Goal: Task Accomplishment & Management: Complete application form

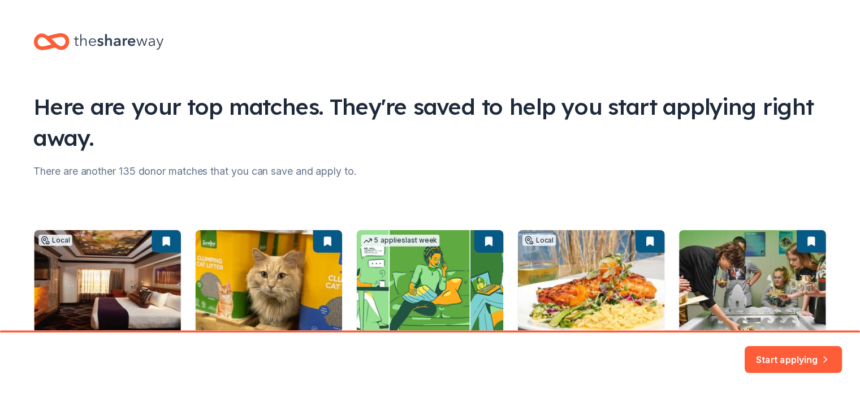
scroll to position [113, 0]
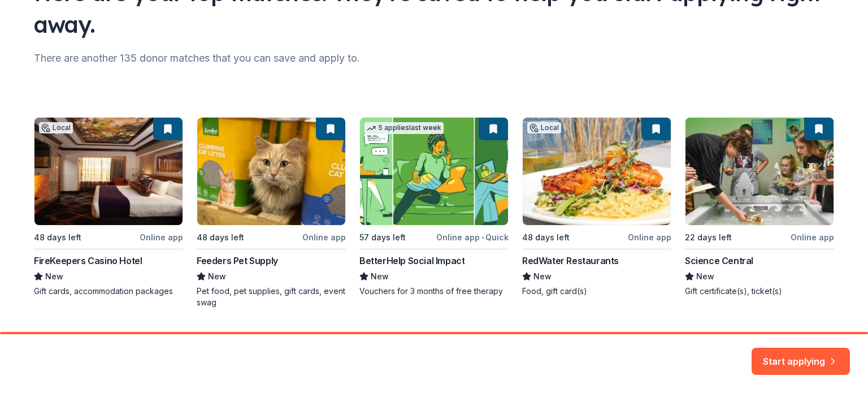
click at [84, 184] on div "Local 48 days left Online app FireKeepers Casino Hotel New Gift cards, accommod…" at bounding box center [434, 212] width 800 height 191
click at [102, 206] on div "Local 48 days left Online app FireKeepers Casino Hotel New Gift cards, accommod…" at bounding box center [434, 212] width 800 height 191
click at [86, 281] on div "Local 48 days left Online app FireKeepers Casino Hotel New Gift cards, accommod…" at bounding box center [434, 212] width 800 height 191
click at [812, 355] on button "Start applying" at bounding box center [801, 358] width 98 height 27
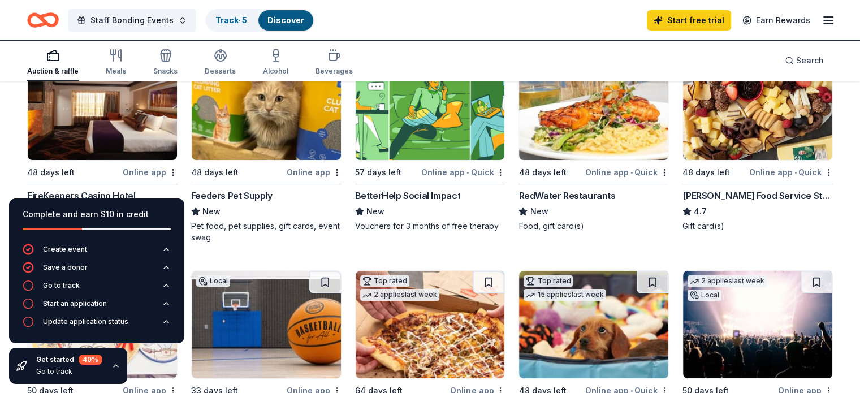
scroll to position [170, 0]
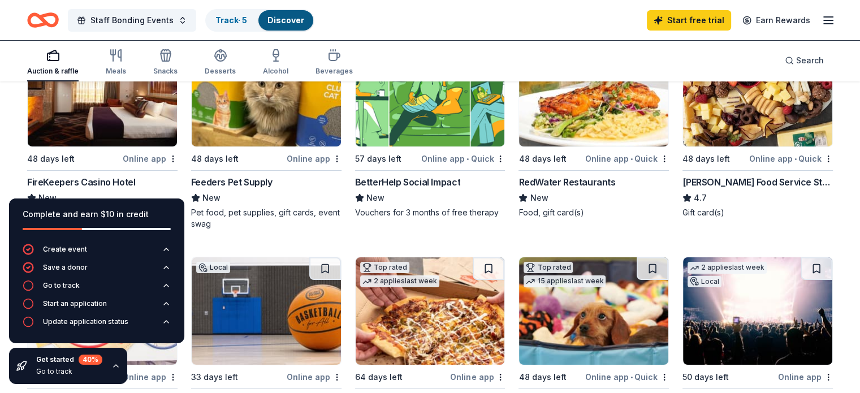
click at [118, 146] on div "Local 48 days left Online app FireKeepers Casino Hotel New Gift cards, accommod…" at bounding box center [102, 128] width 150 height 180
click at [549, 179] on div "RedWater Restaurants" at bounding box center [566, 182] width 97 height 14
click at [720, 178] on div "Gordon Food Service Store" at bounding box center [757, 182] width 150 height 14
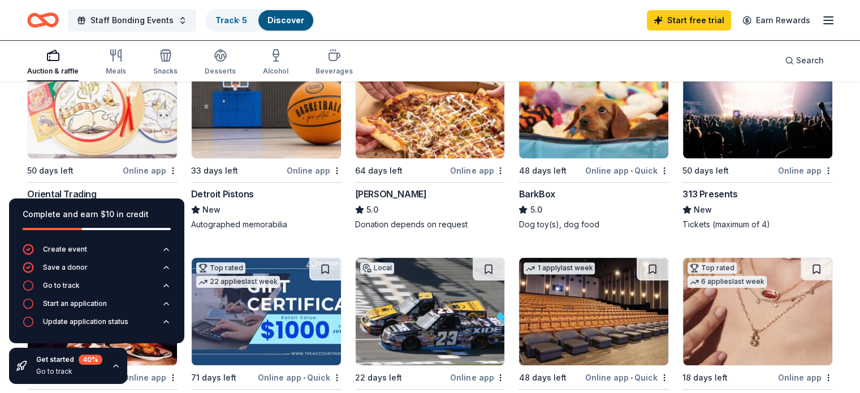
scroll to position [396, 0]
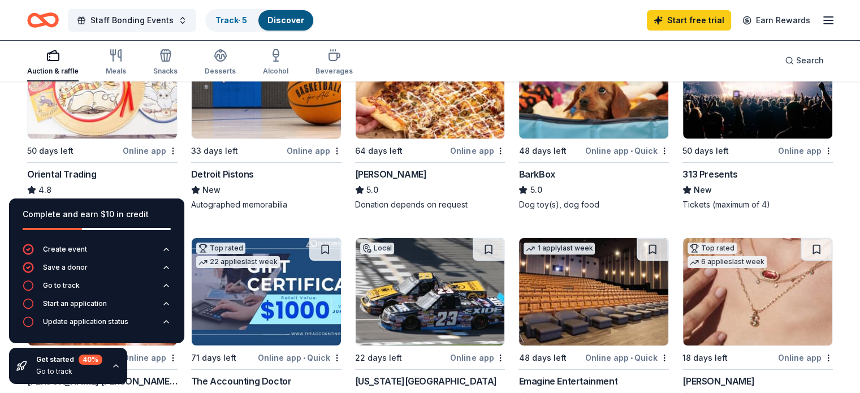
click at [275, 116] on img at bounding box center [266, 84] width 149 height 107
click at [765, 114] on img at bounding box center [757, 84] width 149 height 107
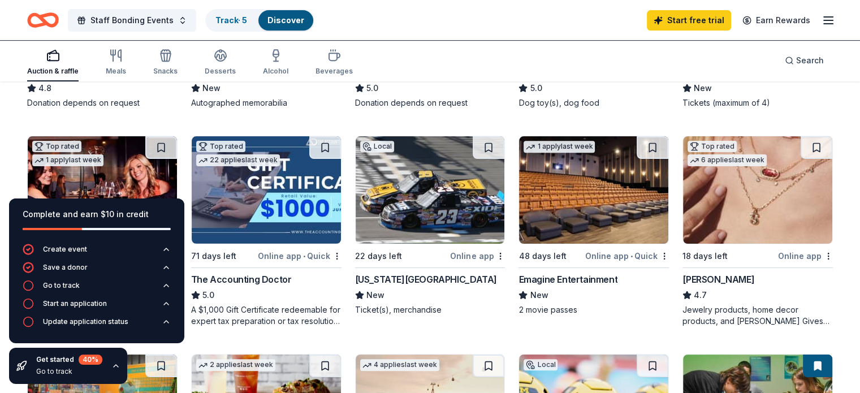
scroll to position [509, 0]
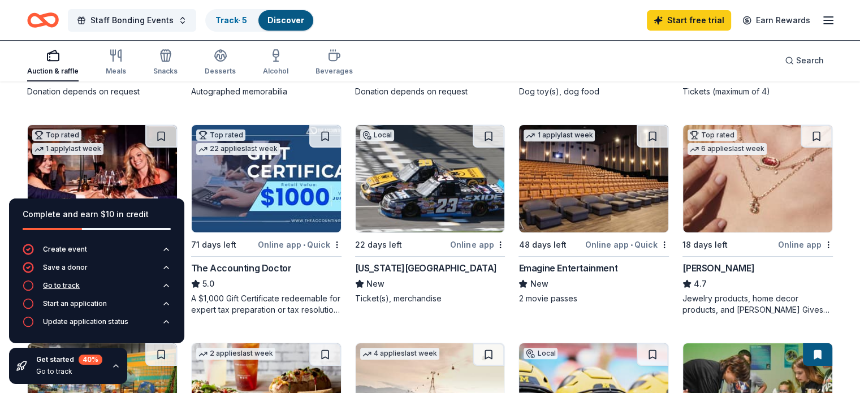
click at [75, 283] on div "Go to track" at bounding box center [61, 285] width 37 height 9
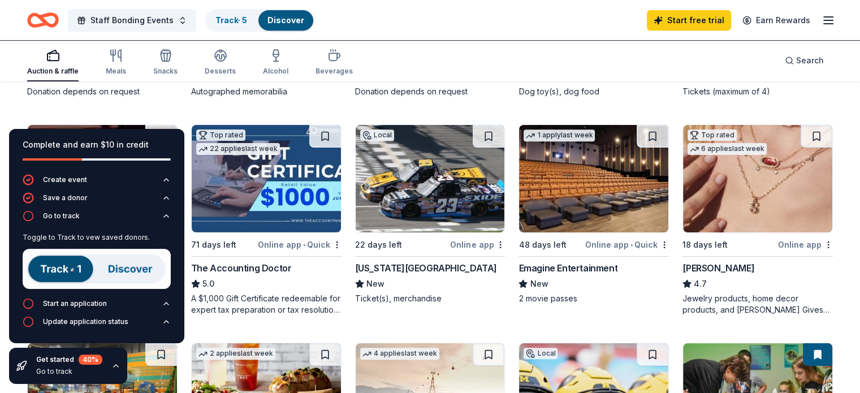
click at [63, 267] on img at bounding box center [97, 269] width 148 height 40
click at [58, 270] on img at bounding box center [97, 269] width 148 height 40
click at [63, 304] on div "Start an application" at bounding box center [75, 303] width 64 height 9
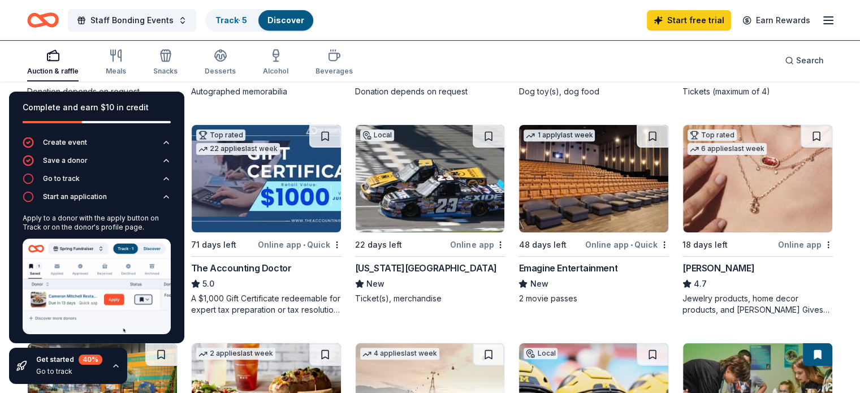
click at [80, 289] on img at bounding box center [97, 287] width 148 height 96
click at [225, 258] on div "Top rated 22 applies last week 71 days left Online app • Quick The Accounting D…" at bounding box center [266, 219] width 150 height 191
click at [16, 59] on div "Auction & raffle Meals Snacks Desserts Alcohol Beverages Search" at bounding box center [430, 61] width 860 height 42
click at [91, 370] on div "Go to track" at bounding box center [69, 371] width 66 height 9
click at [59, 372] on div "Go to track" at bounding box center [69, 371] width 66 height 9
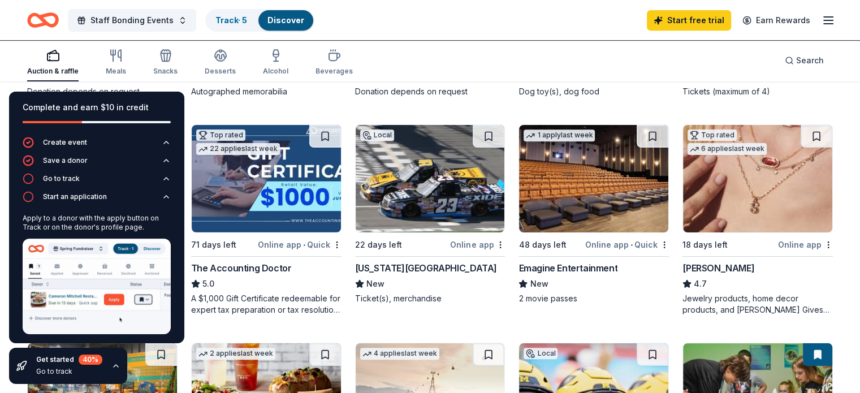
click at [446, 61] on div "Auction & raffle Meals Snacks Desserts Alcohol Beverages Search" at bounding box center [429, 61] width 805 height 42
click at [164, 97] on div "Complete and earn $10 in credit" at bounding box center [96, 114] width 175 height 45
click at [168, 354] on div "Complete and earn $10 in credit Create event Save a donor Go to track Start an …" at bounding box center [96, 238] width 193 height 310
click at [170, 352] on div "Complete and earn $10 in credit Create event Save a donor Go to track Start an …" at bounding box center [96, 238] width 193 height 310
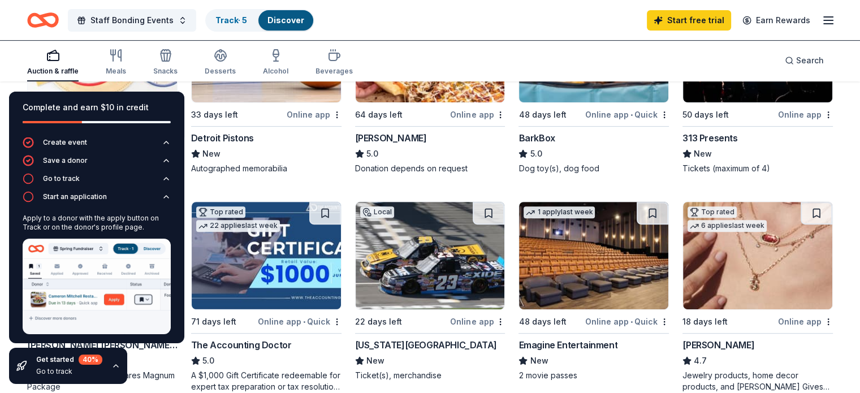
scroll to position [452, 0]
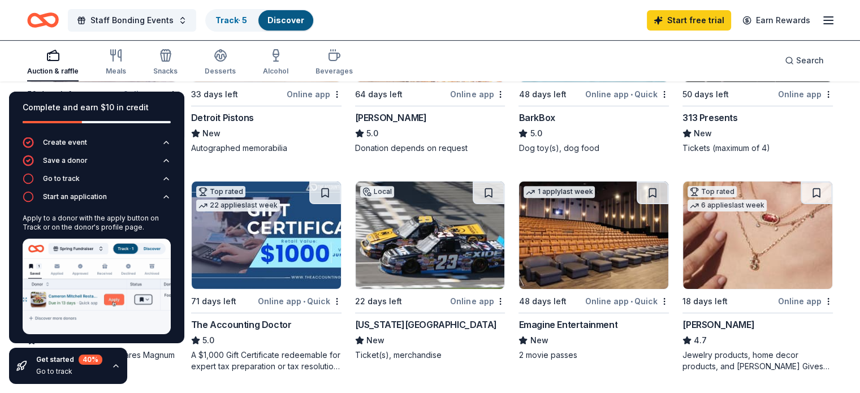
click at [45, 95] on div "Complete and earn $10 in credit" at bounding box center [96, 114] width 175 height 45
click at [32, 101] on div "Complete and earn $10 in credit" at bounding box center [97, 108] width 148 height 14
click at [19, 96] on div "Complete and earn $10 in credit" at bounding box center [96, 114] width 175 height 45
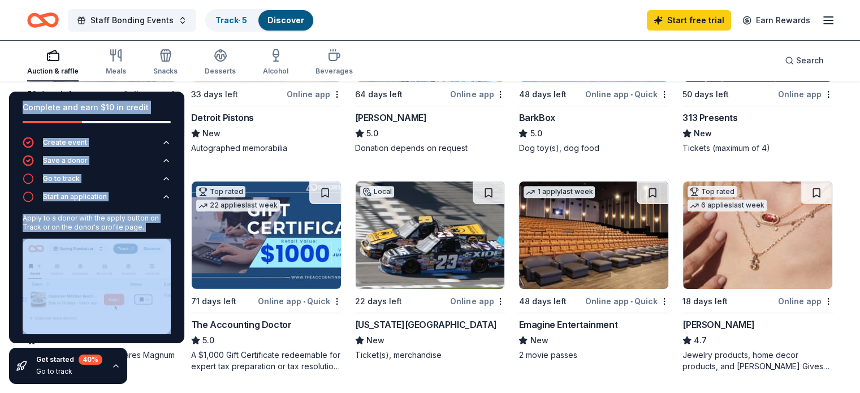
scroll to position [21, 0]
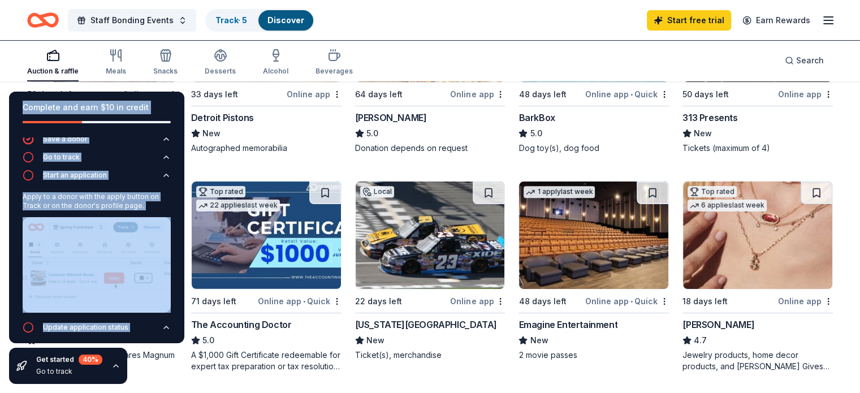
drag, startPoint x: 16, startPoint y: 97, endPoint x: 32, endPoint y: 350, distance: 253.2
click at [32, 350] on div "Complete and earn $10 in credit Create event Save a donor Go to track Start an …" at bounding box center [96, 238] width 193 height 310
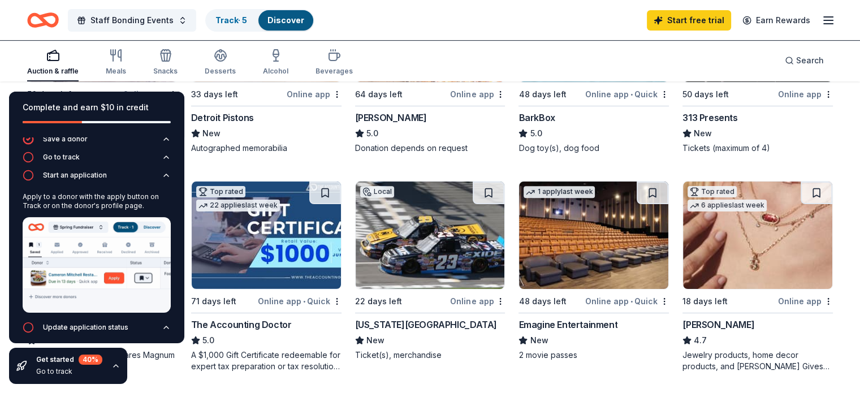
click at [58, 359] on div "Get started 40 %" at bounding box center [69, 359] width 66 height 10
click at [24, 323] on circle "button" at bounding box center [29, 328] width 10 height 10
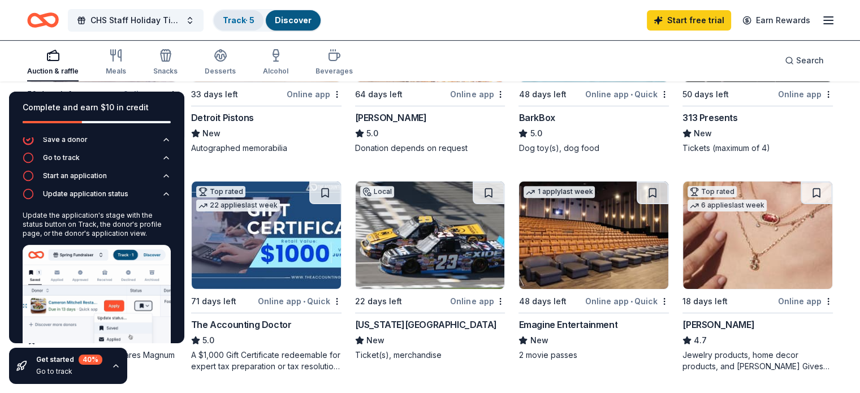
click at [257, 14] on div "Track · 5" at bounding box center [239, 20] width 50 height 20
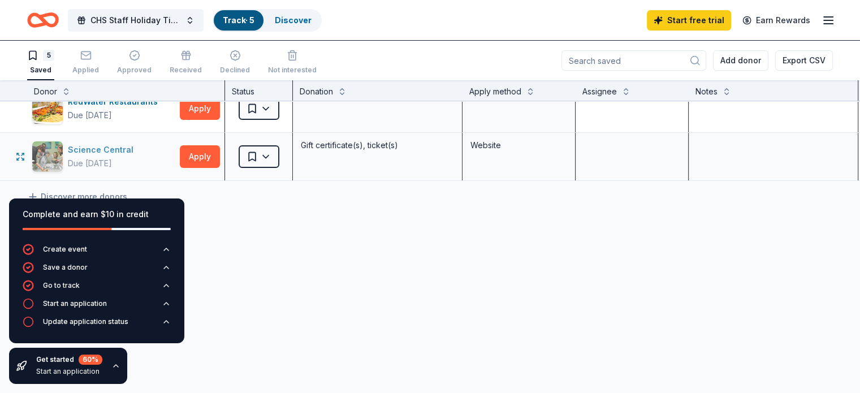
click at [167, 148] on div "Science Central Due in 22 days" at bounding box center [104, 157] width 144 height 32
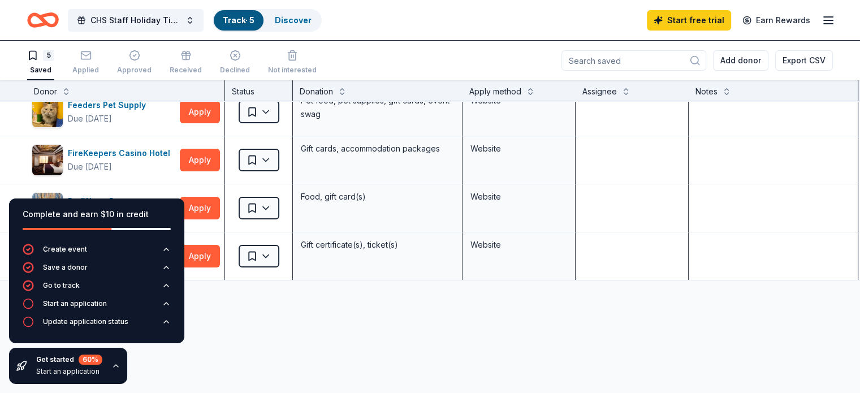
scroll to position [168, 0]
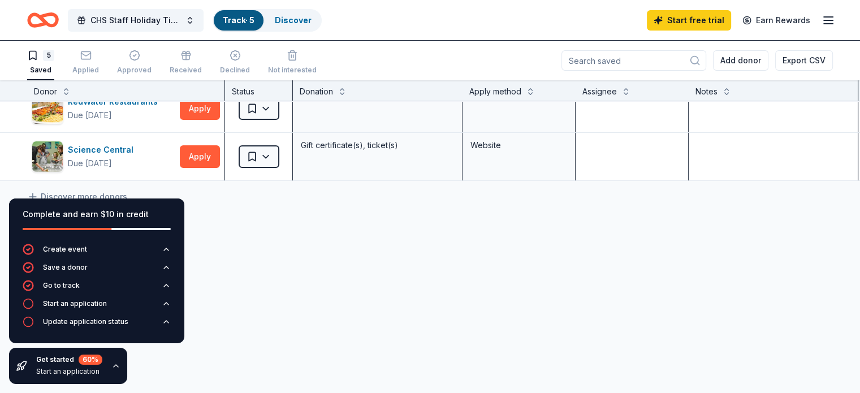
click at [54, 73] on div "Saved" at bounding box center [40, 70] width 27 height 9
click at [54, 70] on div "Saved" at bounding box center [40, 70] width 27 height 9
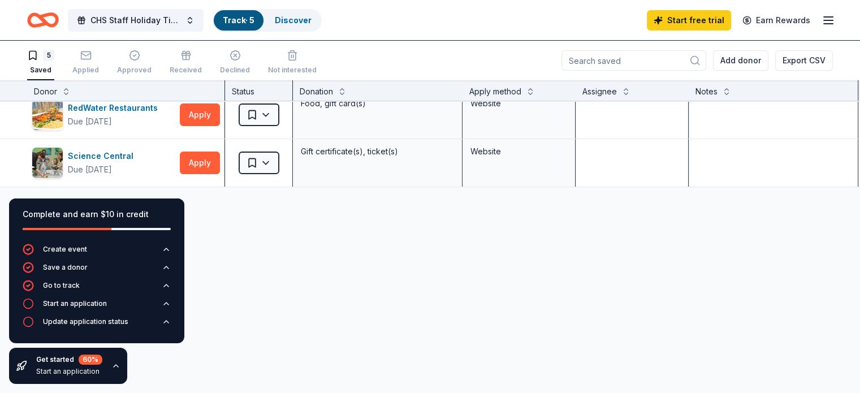
scroll to position [168, 0]
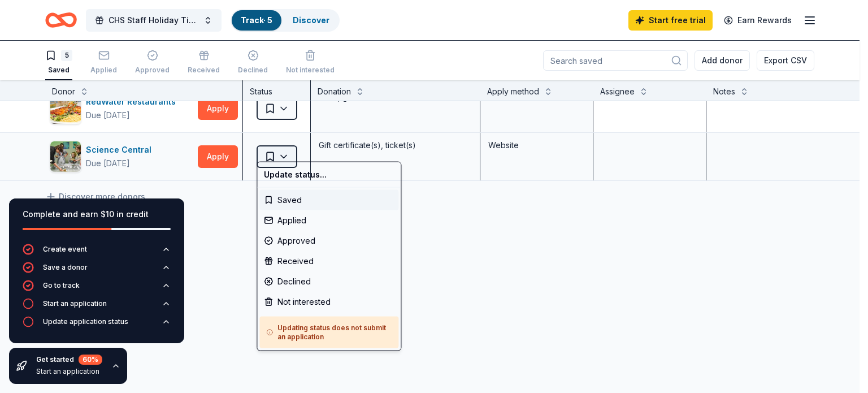
click at [280, 148] on html "CHS Staff Holiday Time Celebration Track · 5 Discover Start free trial Earn Rew…" at bounding box center [434, 196] width 868 height 393
click at [323, 298] on div "Not interested" at bounding box center [328, 302] width 139 height 20
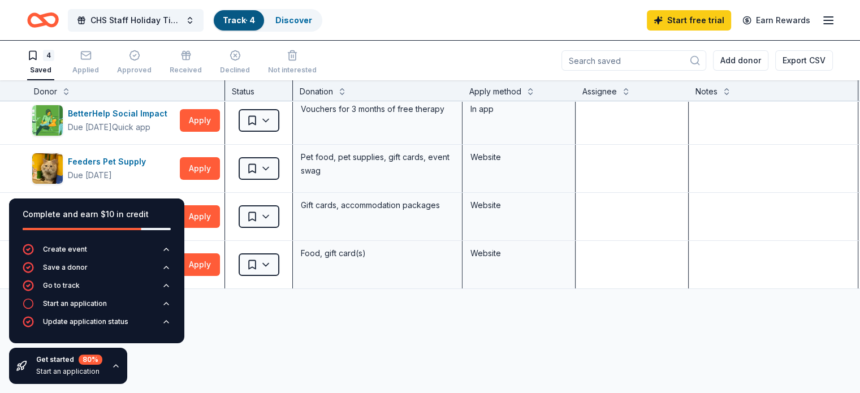
scroll to position [0, 0]
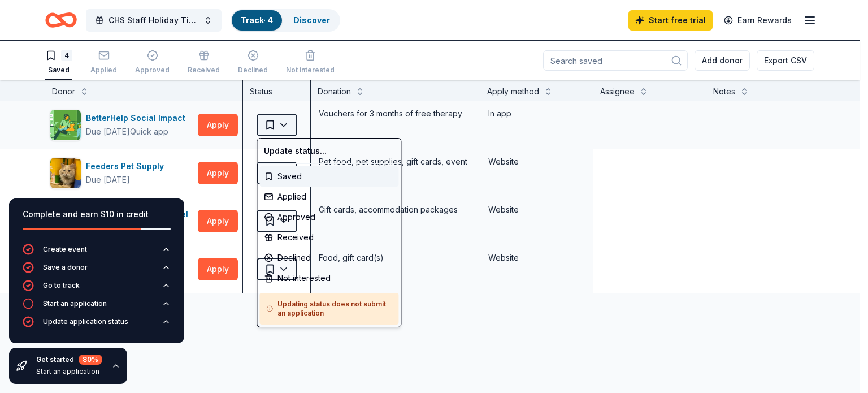
click at [288, 126] on html "CHS Staff Holiday Time Celebration Track · 4 Discover Start free trial Earn Rew…" at bounding box center [434, 196] width 868 height 393
click at [307, 276] on div "Not interested" at bounding box center [328, 278] width 139 height 20
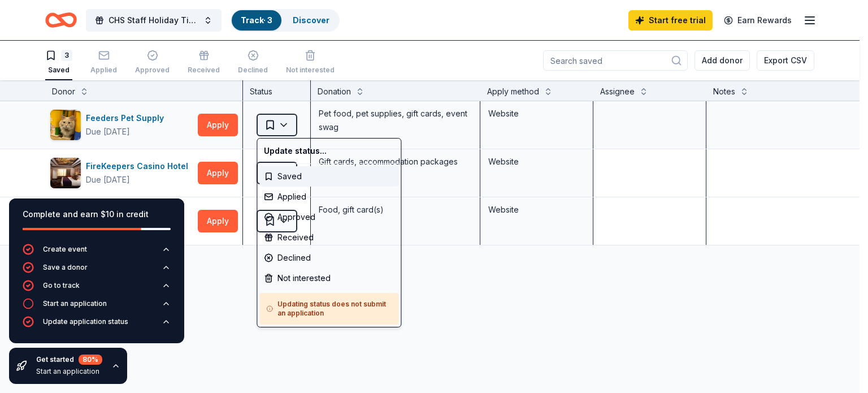
click at [285, 122] on html "CHS Staff Holiday Time Celebration Track · 3 Discover Start free trial Earn Rew…" at bounding box center [434, 196] width 868 height 393
click at [319, 276] on div "Not interested" at bounding box center [328, 278] width 139 height 20
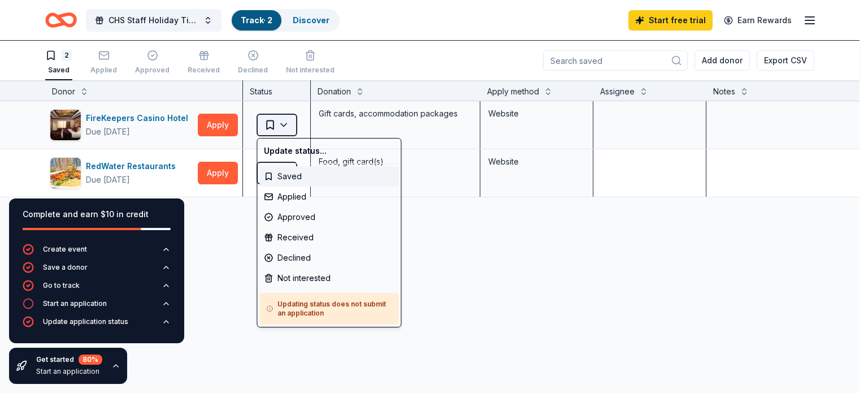
click at [284, 124] on html "CHS Staff Holiday Time Celebration Track · 2 Discover Start free trial Earn Rew…" at bounding box center [434, 196] width 868 height 393
click at [323, 272] on div "Not interested" at bounding box center [328, 278] width 139 height 20
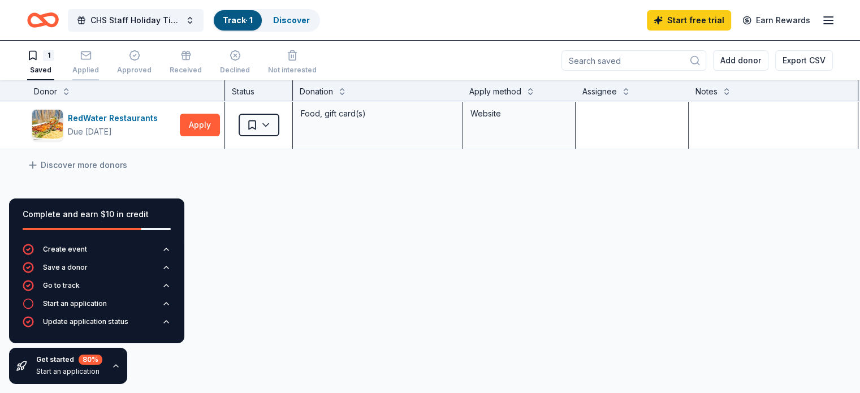
click at [99, 71] on div "Applied" at bounding box center [85, 70] width 27 height 9
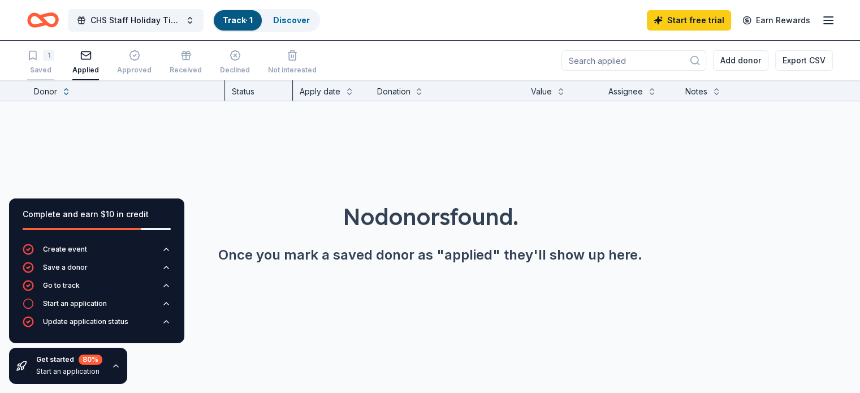
click at [54, 63] on div "1 Saved" at bounding box center [40, 62] width 27 height 25
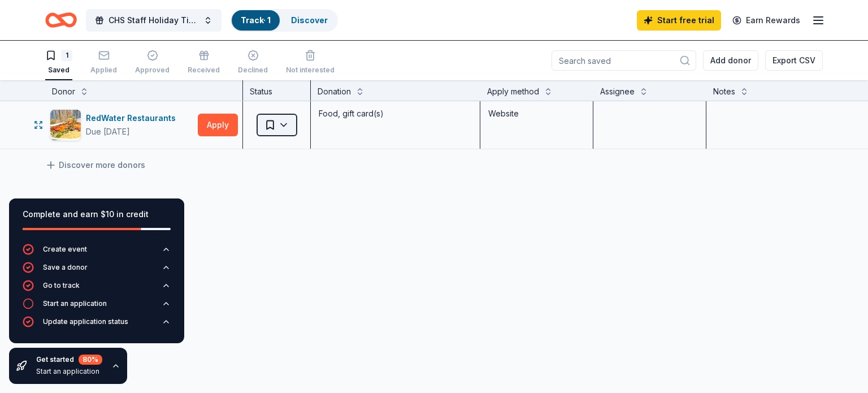
click at [287, 125] on html "CHS Staff Holiday Time Celebration Track · 1 Discover Start free trial Earn Rew…" at bounding box center [434, 196] width 868 height 393
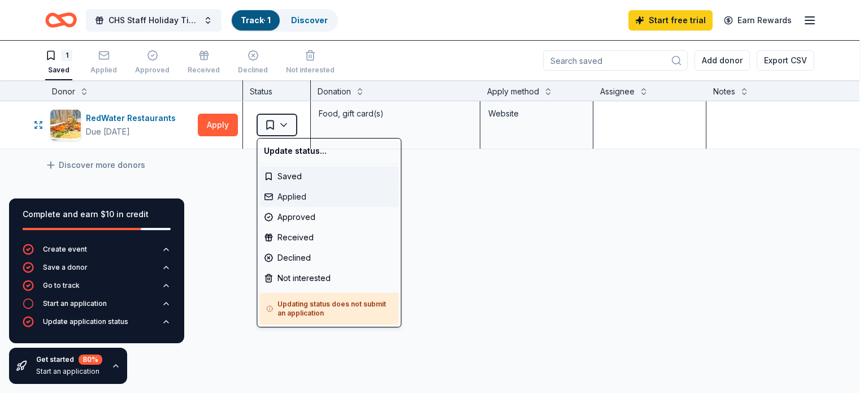
click at [308, 200] on div "Applied" at bounding box center [328, 197] width 139 height 20
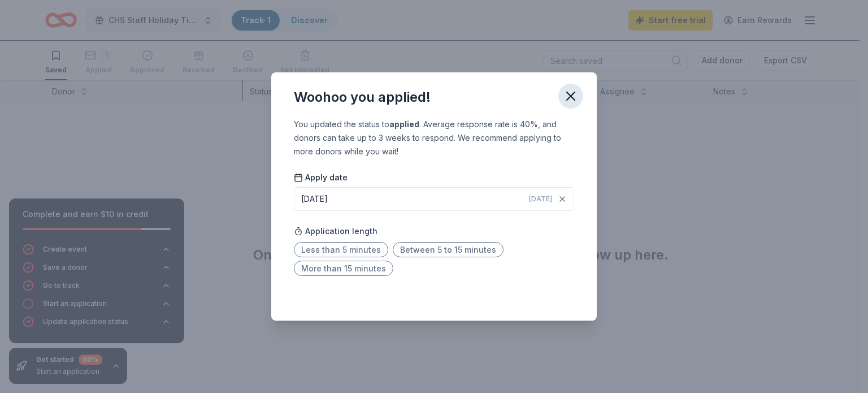
click at [564, 100] on icon "button" at bounding box center [571, 96] width 16 height 16
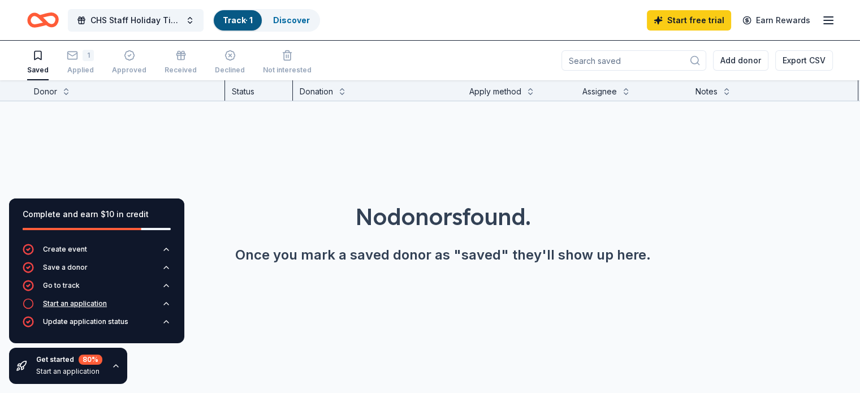
click at [96, 301] on div "Start an application" at bounding box center [75, 303] width 64 height 9
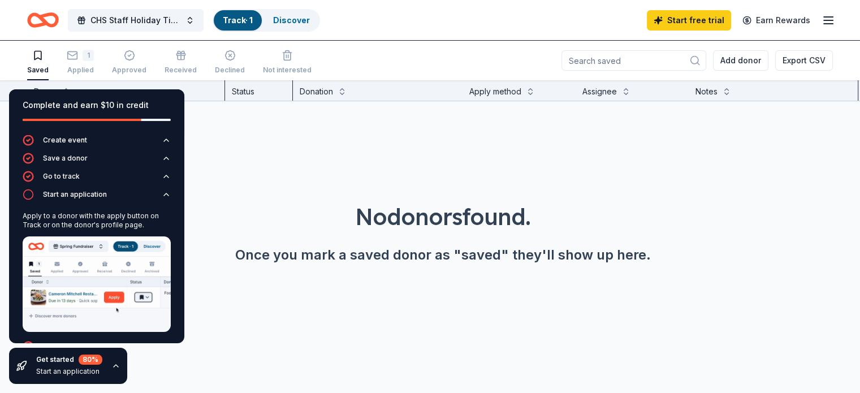
click at [111, 294] on img at bounding box center [97, 284] width 148 height 96
click at [60, 212] on div "Apply to a donor with the apply button on Track or on the donor's profile page." at bounding box center [97, 220] width 148 height 18
click at [279, 250] on div "Once you mark a saved donor as "saved" they'll show up here." at bounding box center [442, 255] width 805 height 18
click at [241, 157] on div "No donors found. Once you mark a saved donor as "saved" they'll show up here." at bounding box center [443, 200] width 860 height 199
click at [49, 66] on div "Saved" at bounding box center [37, 70] width 21 height 9
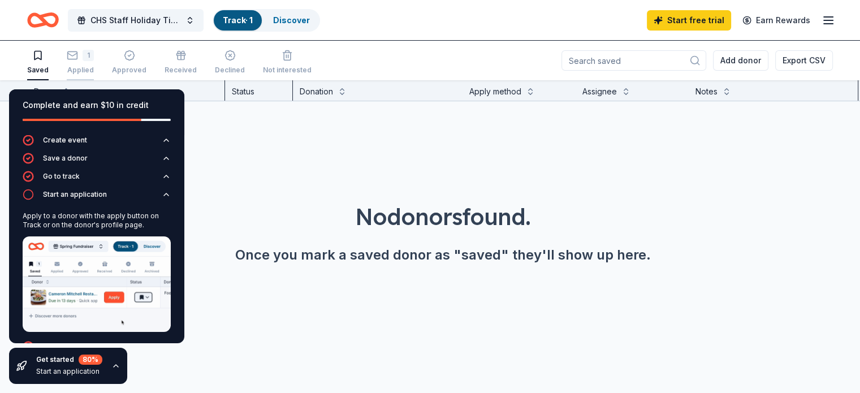
click at [94, 69] on div "Applied" at bounding box center [80, 70] width 27 height 9
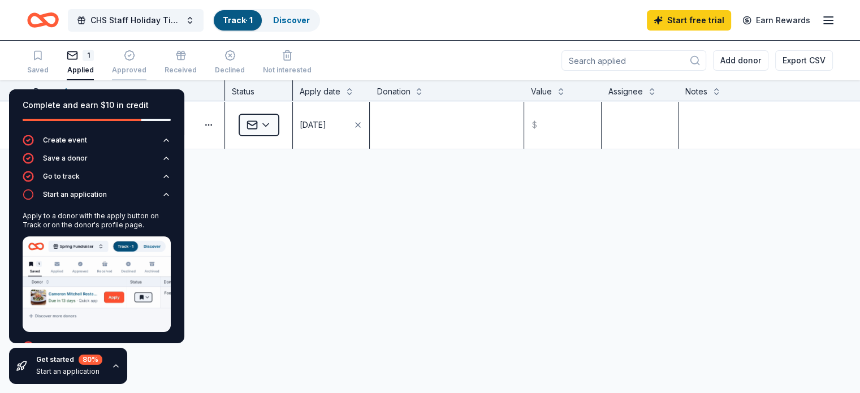
click at [146, 71] on div "Approved" at bounding box center [129, 70] width 34 height 9
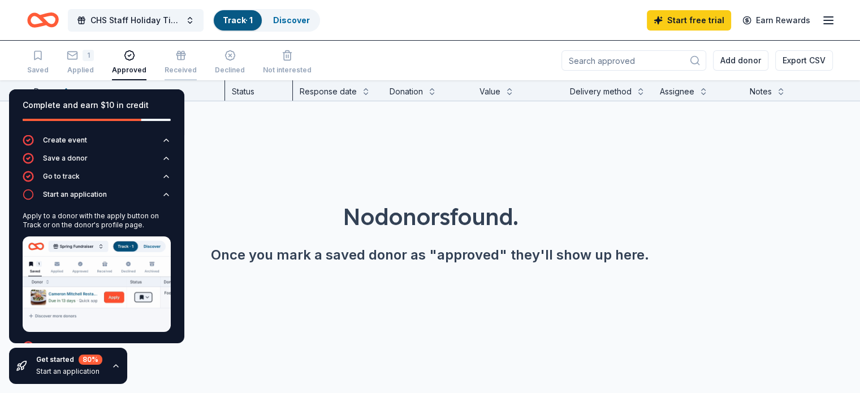
click at [197, 70] on div "Received" at bounding box center [180, 70] width 32 height 9
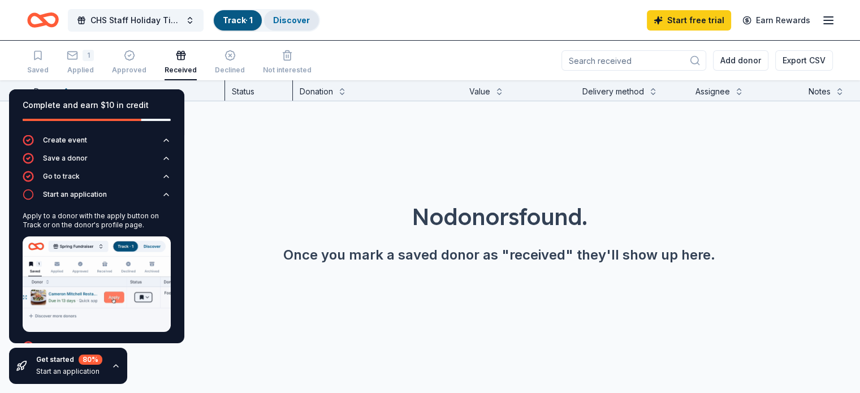
click at [310, 24] on link "Discover" at bounding box center [291, 20] width 37 height 10
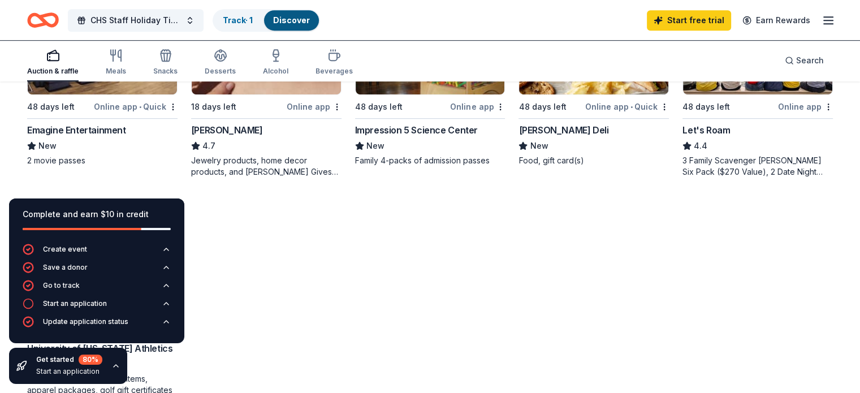
scroll to position [622, 0]
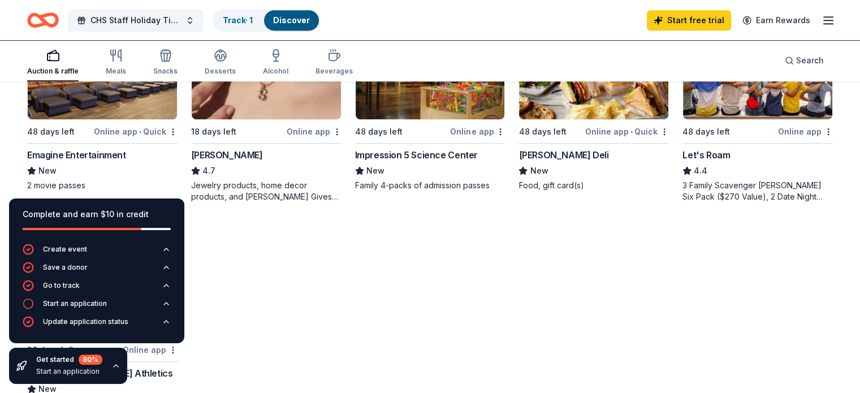
click at [94, 101] on img at bounding box center [102, 65] width 149 height 107
drag, startPoint x: 378, startPoint y: 210, endPoint x: 454, endPoint y: 302, distance: 120.1
click at [440, 306] on div "Local 48 days left Online app • Quick RedWater Restaurants New Food, gift card(…" at bounding box center [429, 3] width 805 height 834
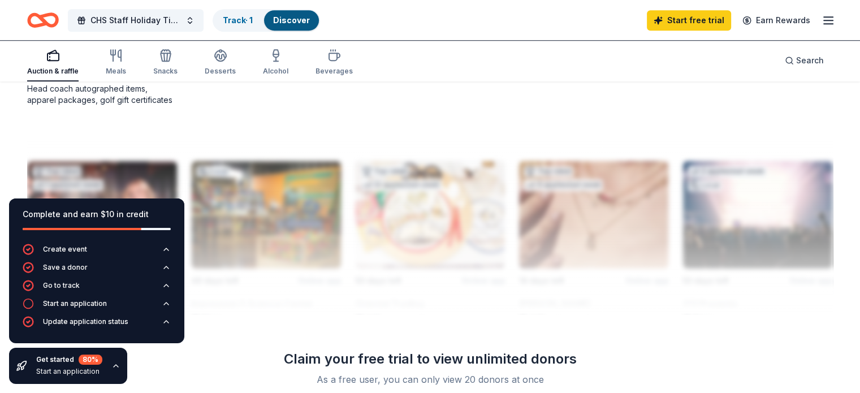
scroll to position [848, 0]
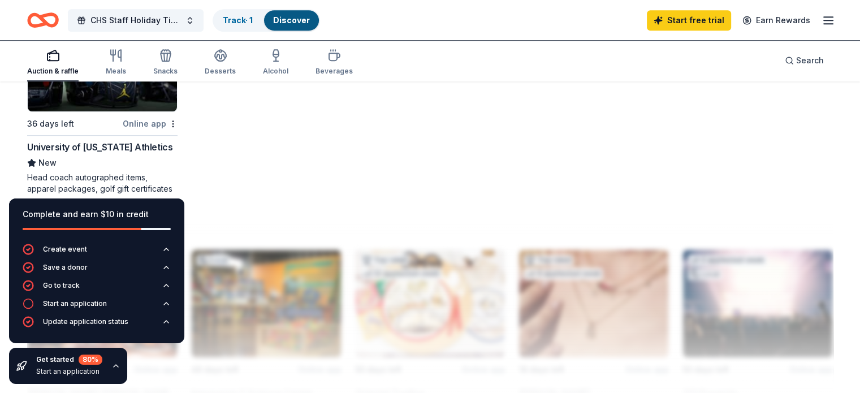
click at [821, 21] on icon "button" at bounding box center [828, 21] width 14 height 14
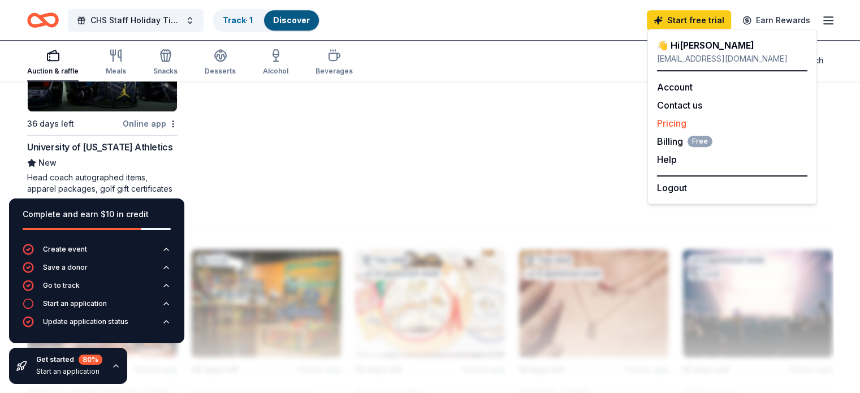
click at [680, 122] on link "Pricing" at bounding box center [671, 123] width 29 height 11
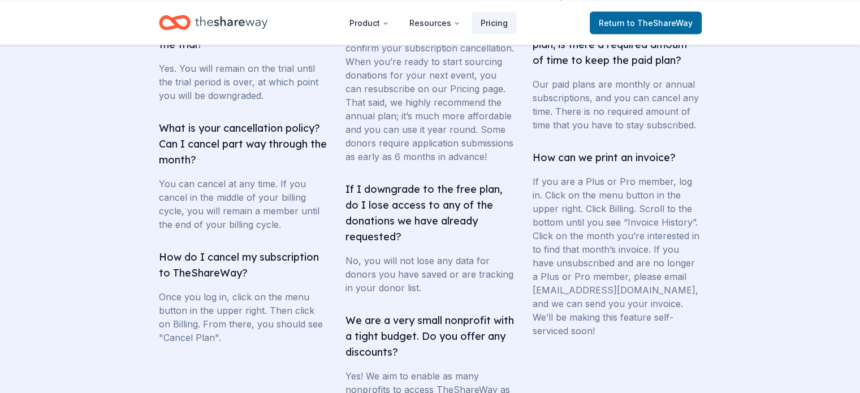
scroll to position [2148, 0]
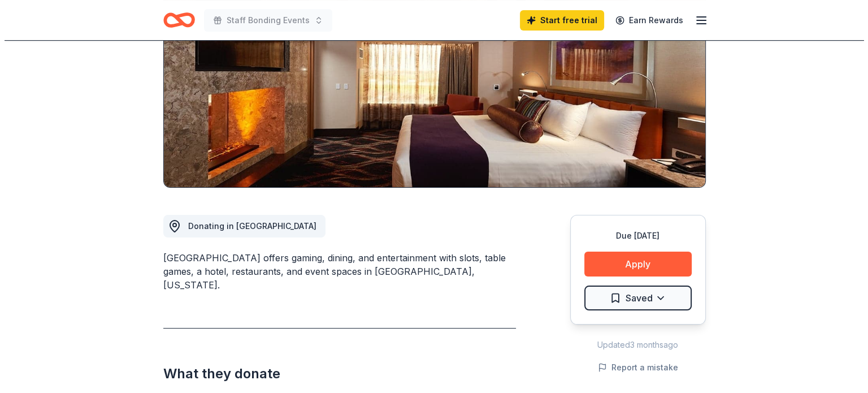
scroll to position [283, 0]
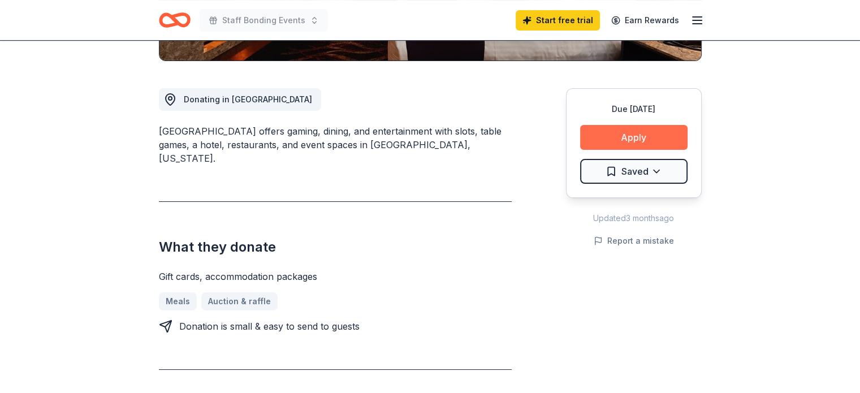
click at [628, 135] on button "Apply" at bounding box center [633, 137] width 107 height 25
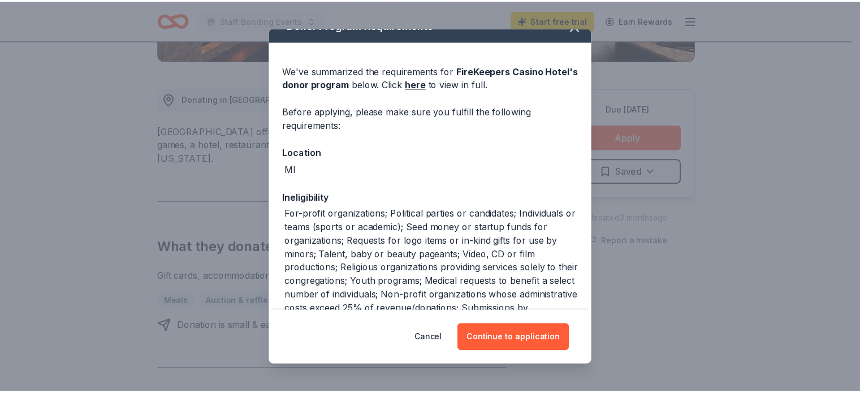
scroll to position [0, 0]
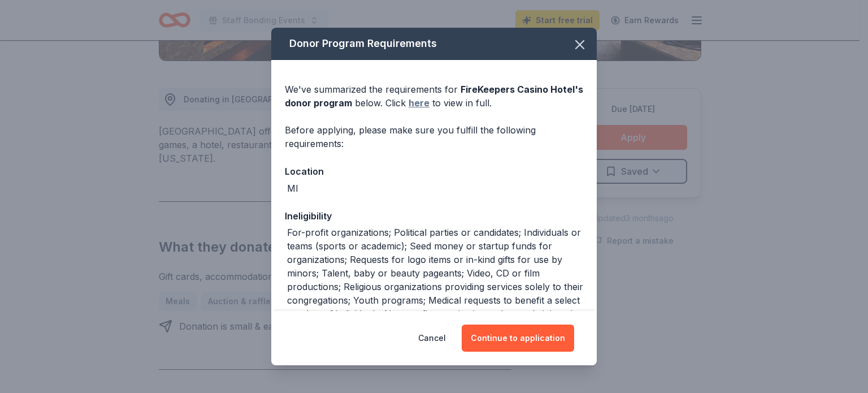
click at [430, 103] on link "here" at bounding box center [419, 103] width 21 height 14
click at [572, 49] on icon "button" at bounding box center [580, 45] width 16 height 16
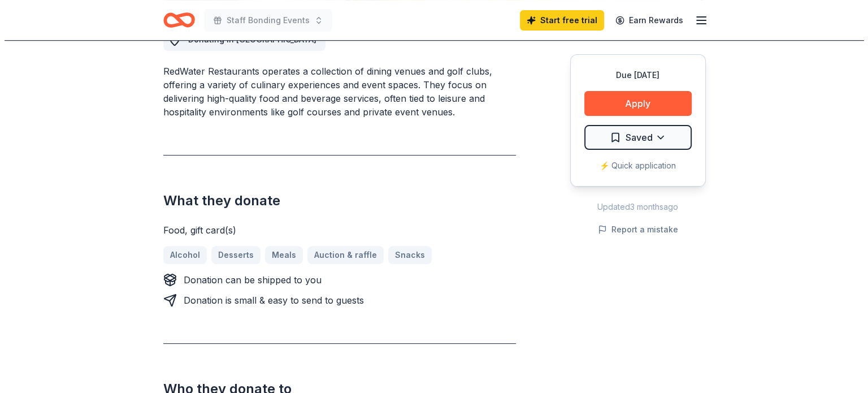
scroll to position [283, 0]
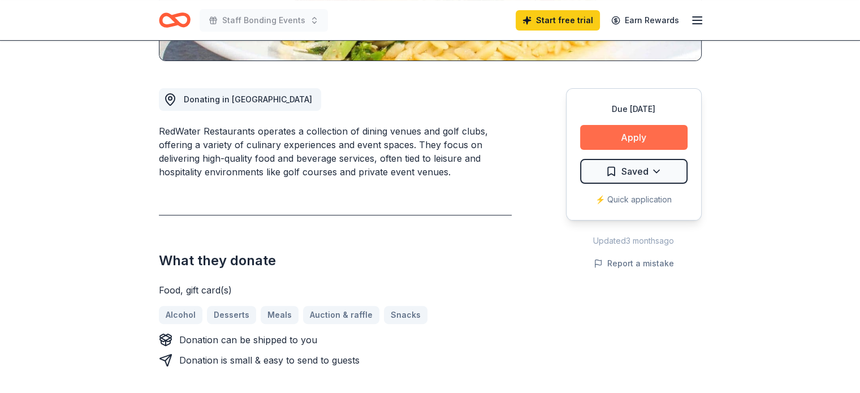
click at [640, 137] on button "Apply" at bounding box center [633, 137] width 107 height 25
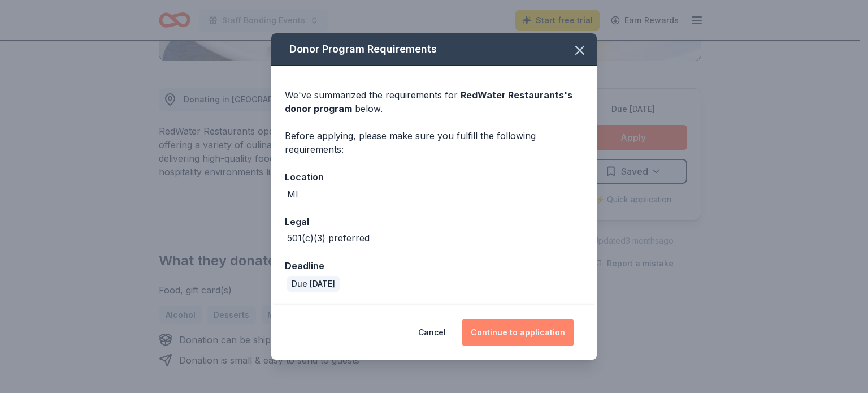
click at [524, 330] on button "Continue to application" at bounding box center [518, 332] width 112 height 27
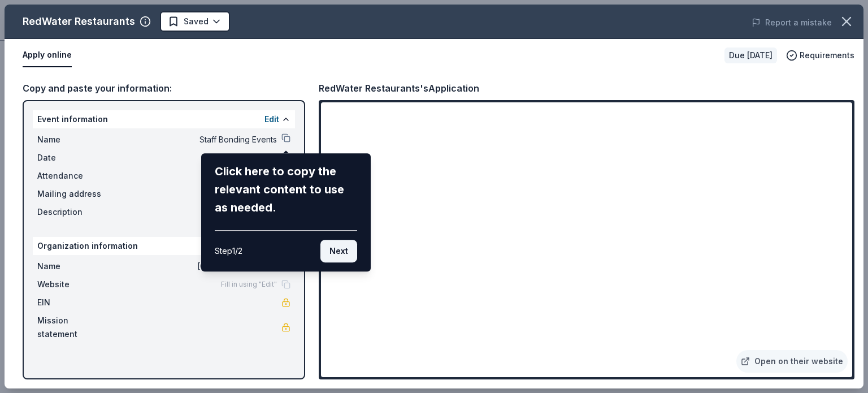
click at [337, 254] on button "Next" at bounding box center [338, 251] width 37 height 23
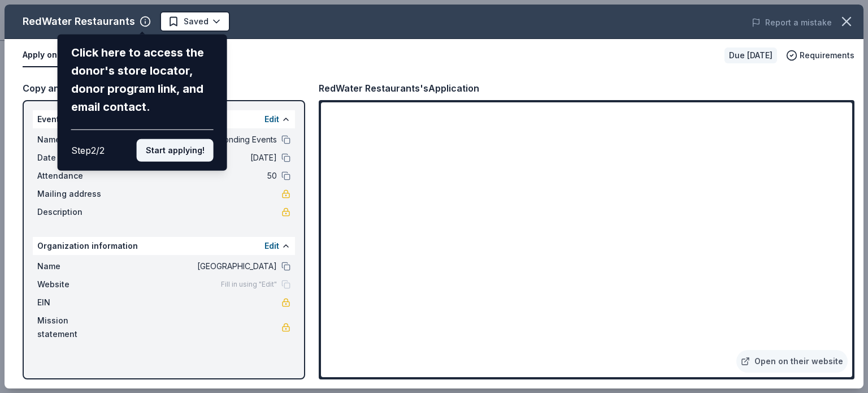
click at [174, 146] on button "Start applying!" at bounding box center [175, 150] width 77 height 23
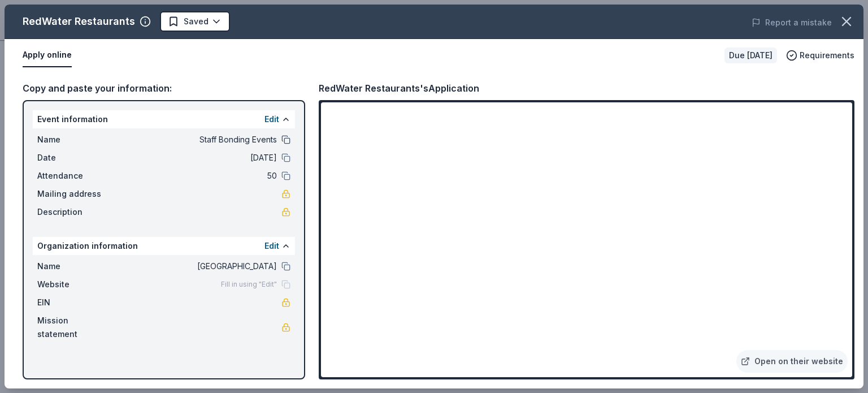
click at [286, 138] on button at bounding box center [285, 139] width 9 height 9
click at [276, 118] on button "Edit" at bounding box center [272, 119] width 15 height 14
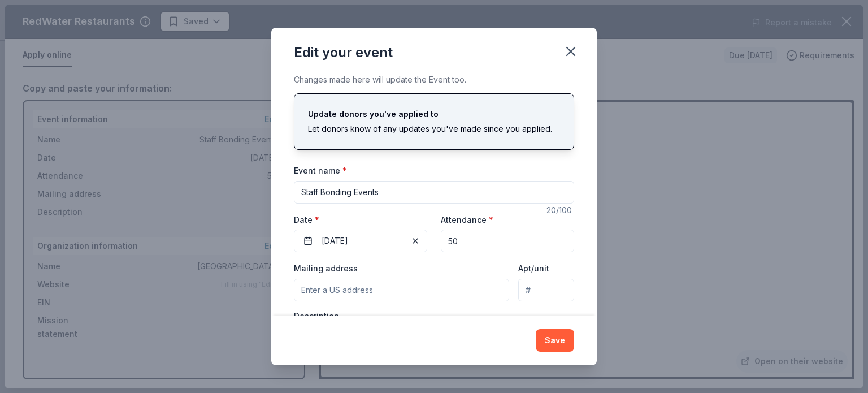
click at [392, 193] on input "Staff Bonding Events" at bounding box center [434, 192] width 280 height 23
type input "S"
type input "CHS Staff Holiday Time Celebration"
click at [555, 336] on button "Save" at bounding box center [555, 340] width 38 height 23
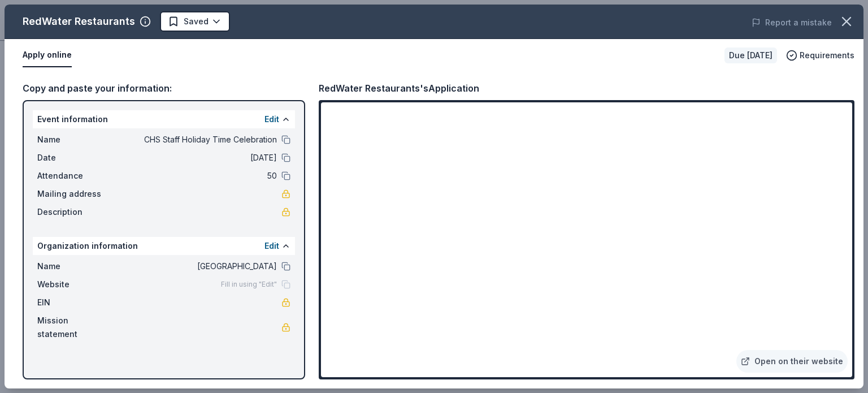
click at [231, 67] on div "Apply online Due in 48 days Requirements" at bounding box center [434, 55] width 859 height 33
click at [423, 85] on div "RedWater Restaurants's Application" at bounding box center [399, 88] width 161 height 15
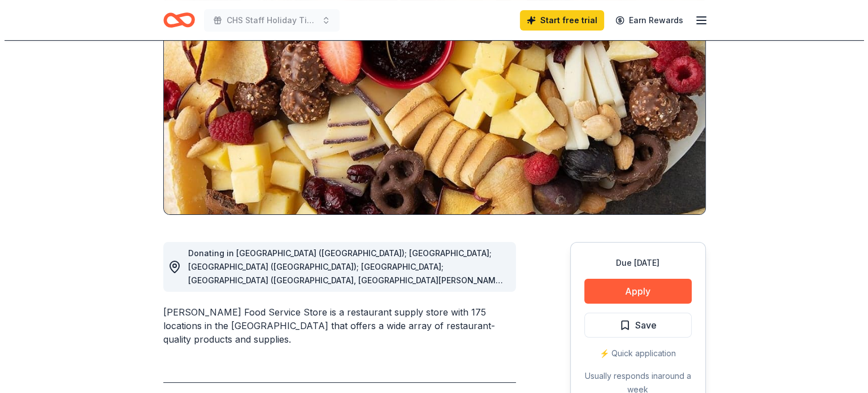
scroll to position [283, 0]
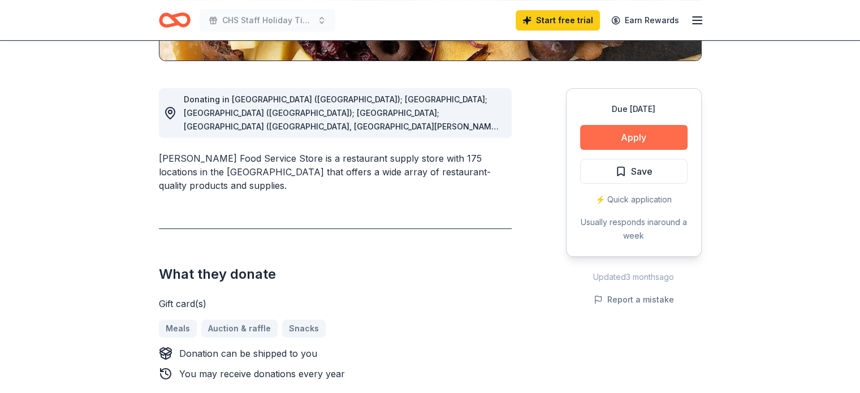
click at [613, 142] on button "Apply" at bounding box center [633, 137] width 107 height 25
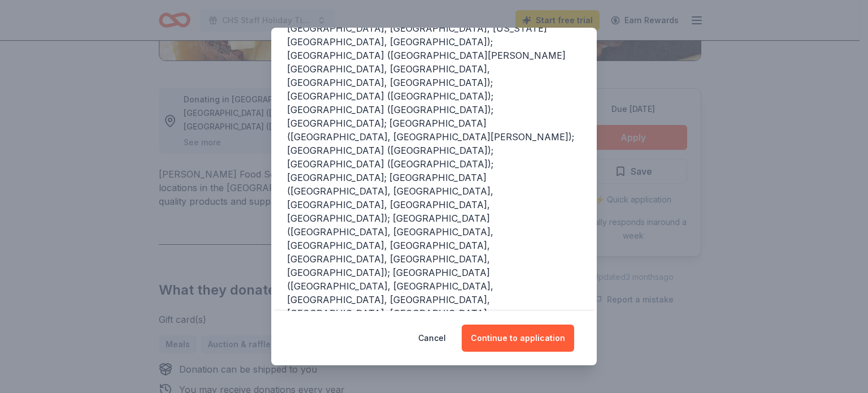
scroll to position [15, 0]
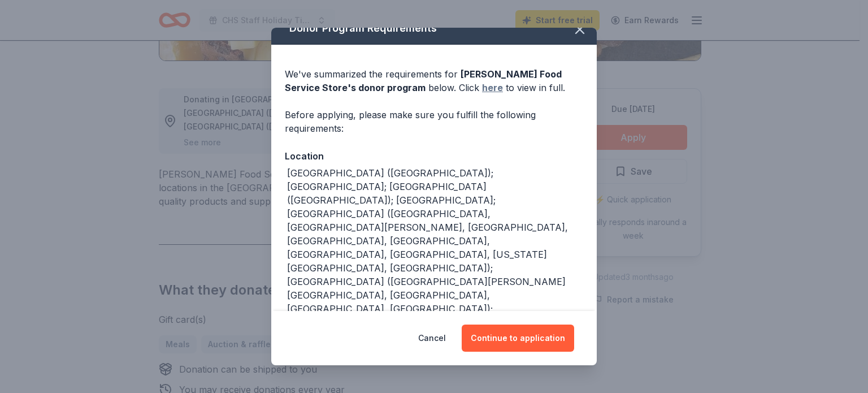
click at [482, 90] on link "here" at bounding box center [492, 88] width 21 height 14
click at [521, 343] on button "Continue to application" at bounding box center [518, 337] width 112 height 27
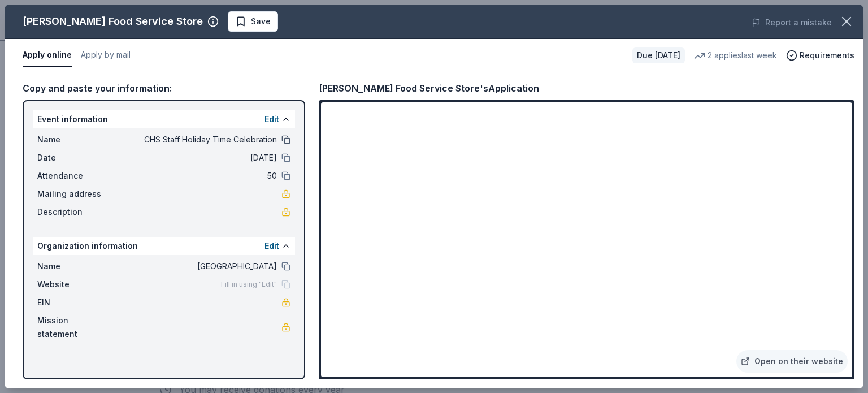
click at [283, 137] on button at bounding box center [285, 139] width 9 height 9
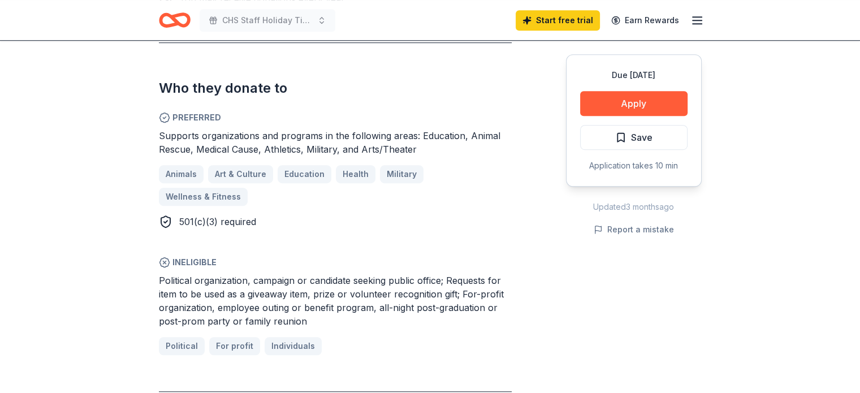
scroll to position [678, 0]
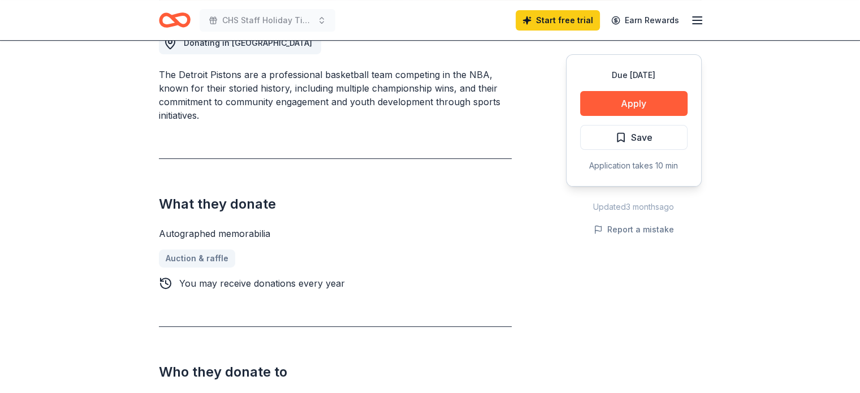
scroll to position [396, 0]
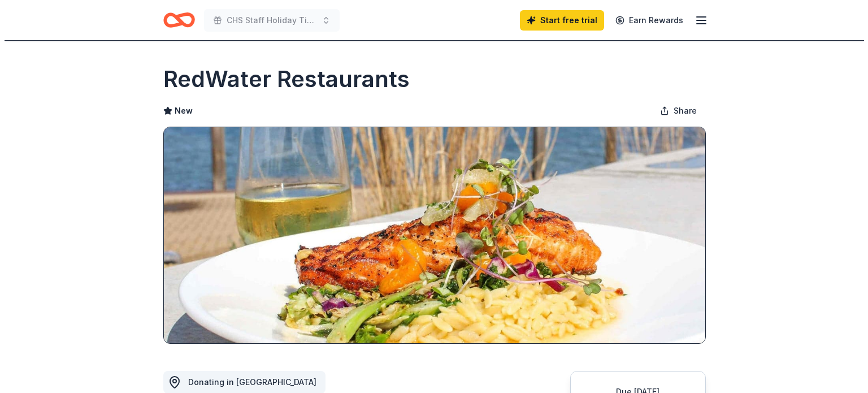
scroll to position [283, 0]
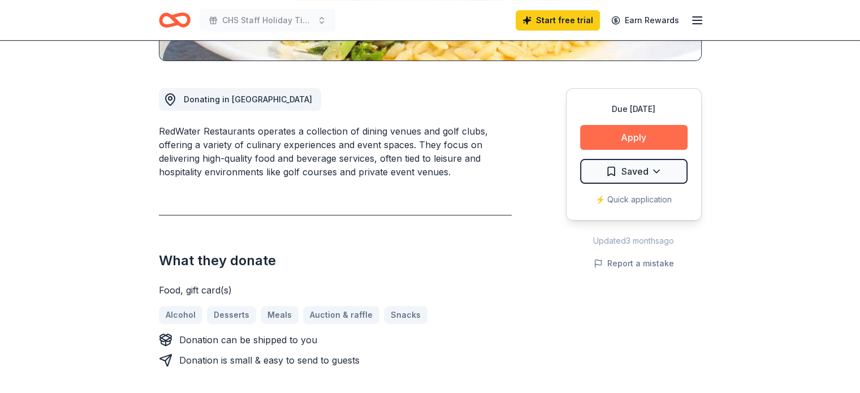
click at [639, 133] on button "Apply" at bounding box center [633, 137] width 107 height 25
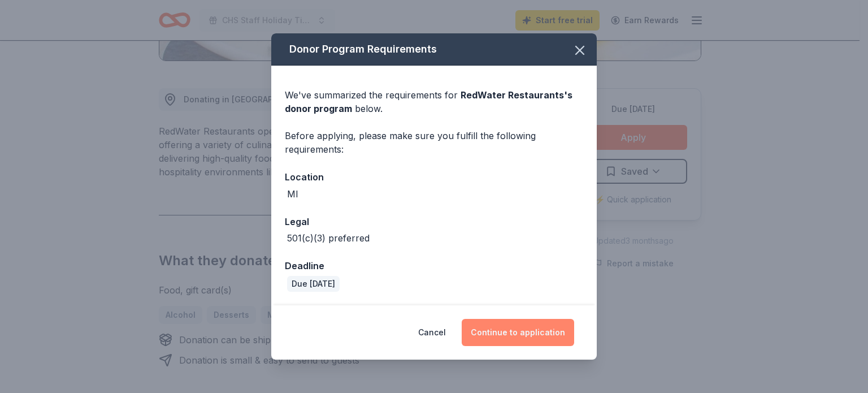
click at [507, 327] on button "Continue to application" at bounding box center [518, 332] width 112 height 27
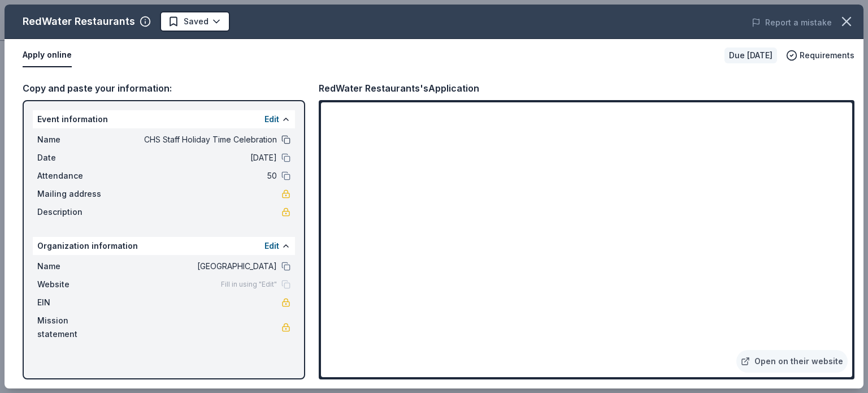
click at [283, 137] on button at bounding box center [285, 139] width 9 height 9
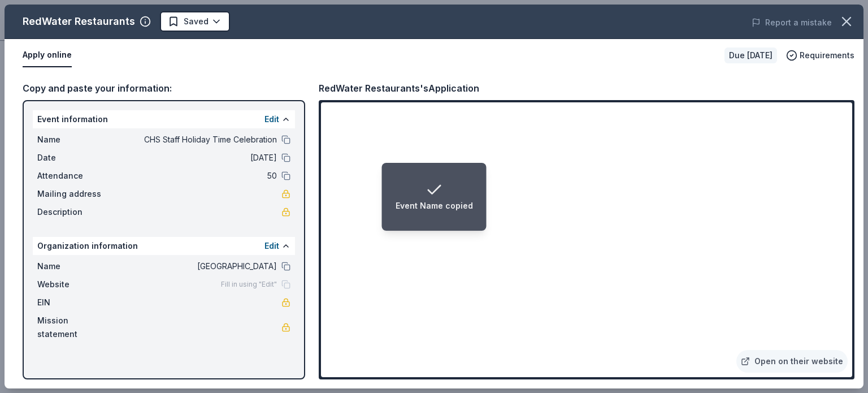
click at [453, 175] on li "Event Name copied" at bounding box center [434, 197] width 105 height 68
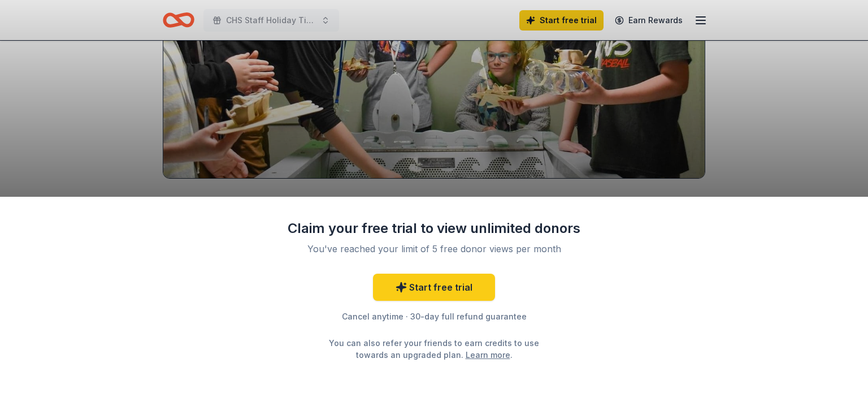
scroll to position [170, 0]
